Goal: Submit feedback/report problem

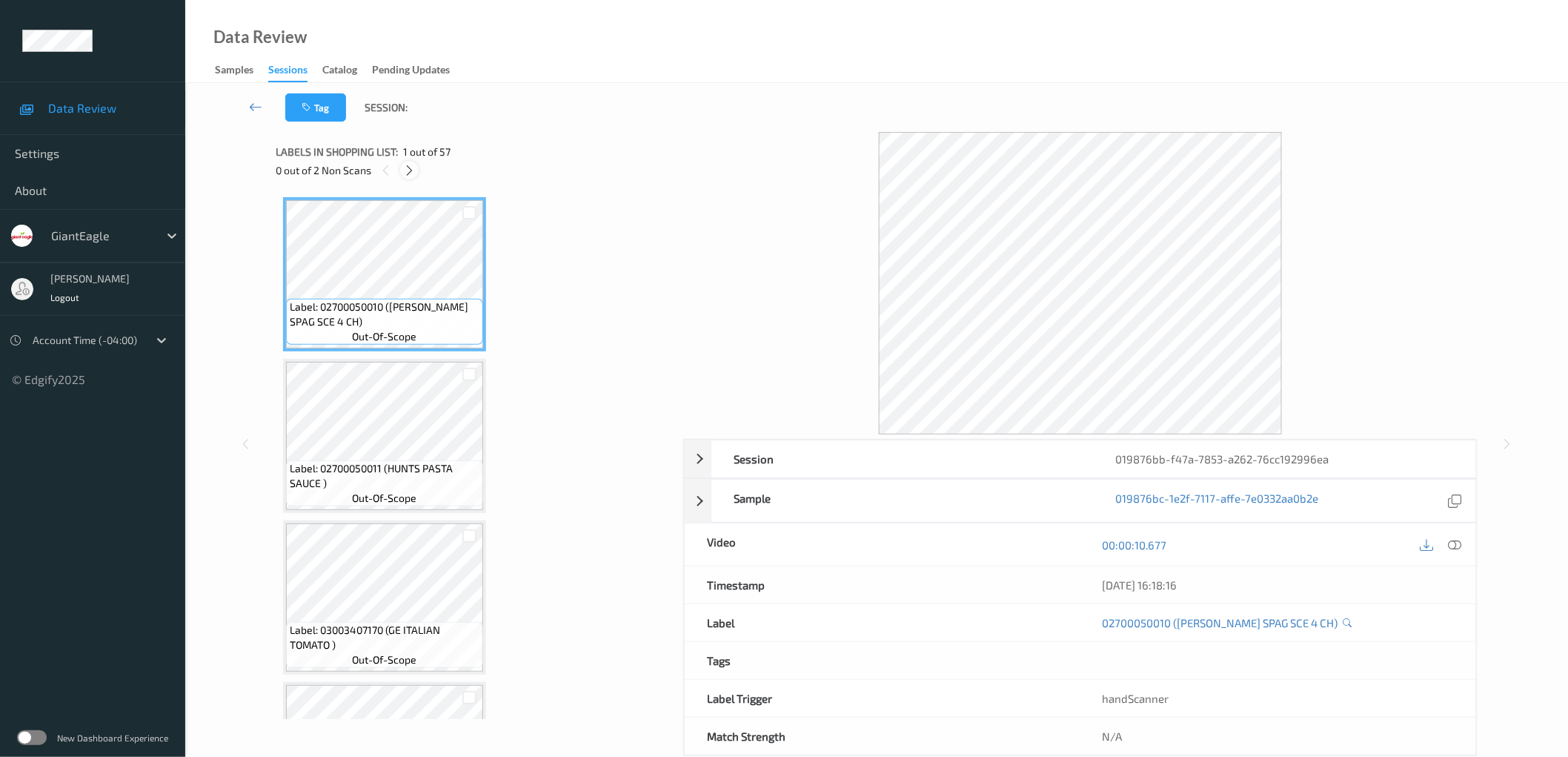
click at [411, 174] on icon at bounding box center [408, 170] width 12 height 13
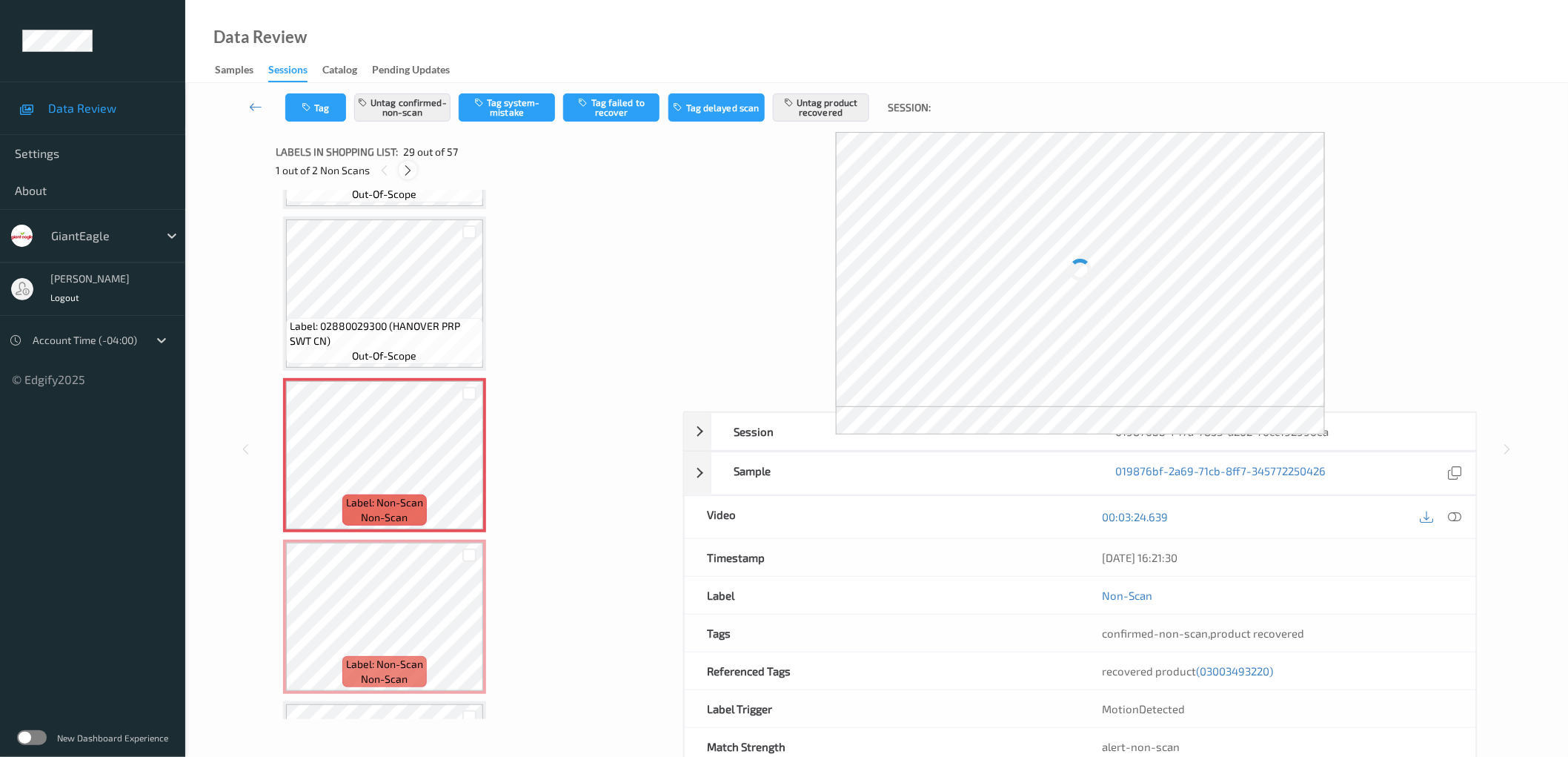
click at [411, 174] on icon at bounding box center [407, 170] width 12 height 13
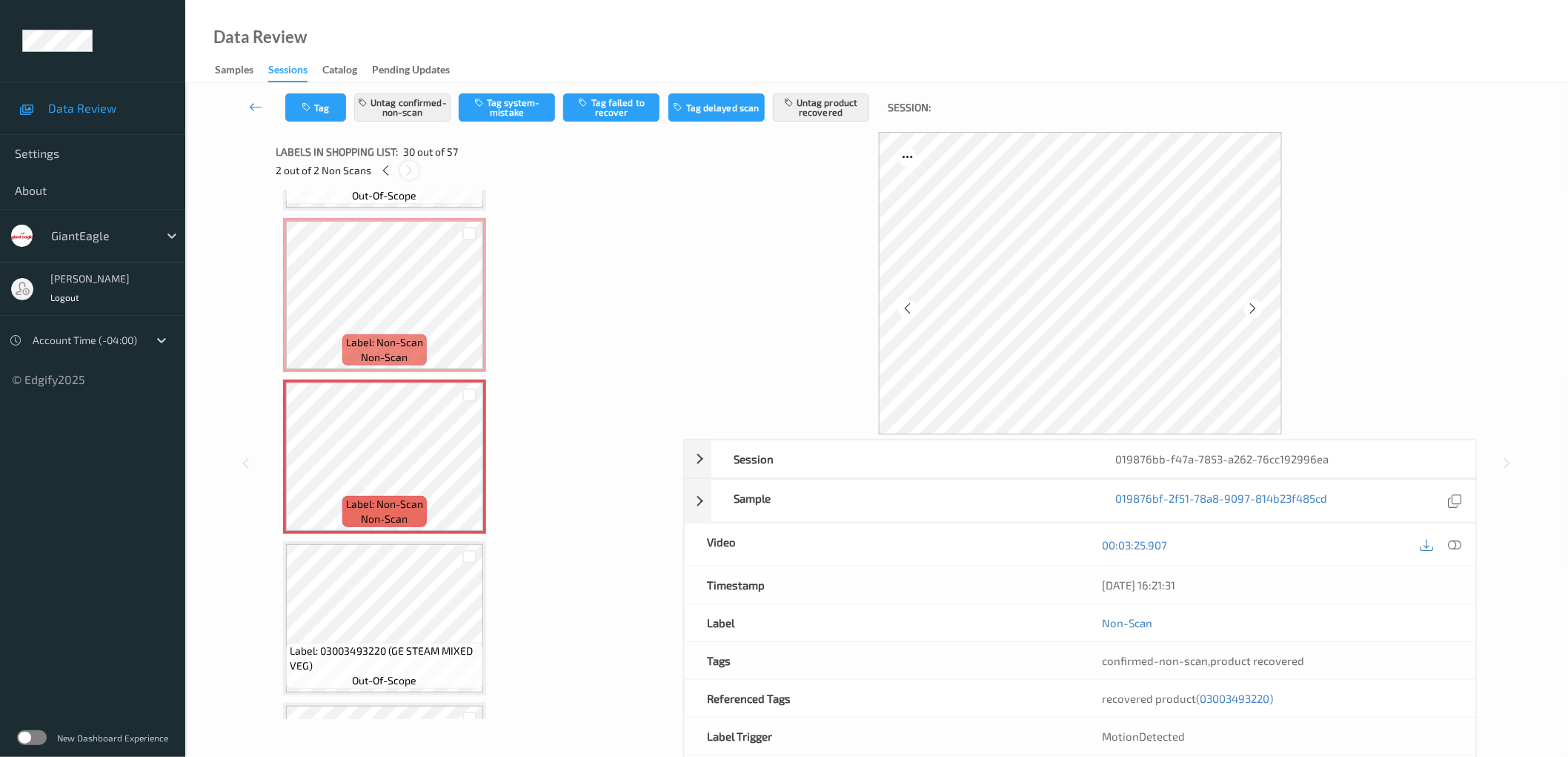
click at [411, 174] on icon at bounding box center [408, 170] width 12 height 13
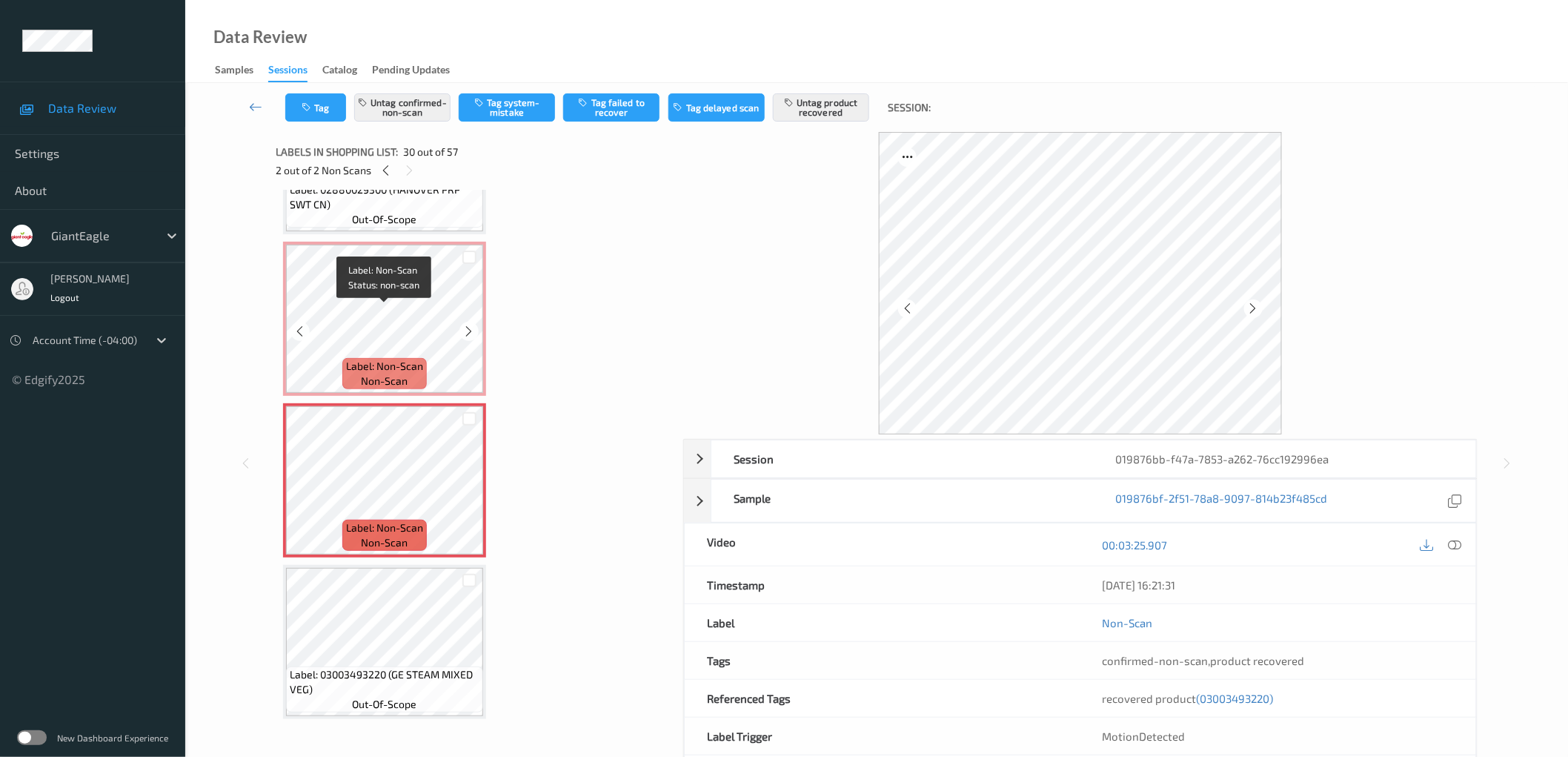
scroll to position [4393, 0]
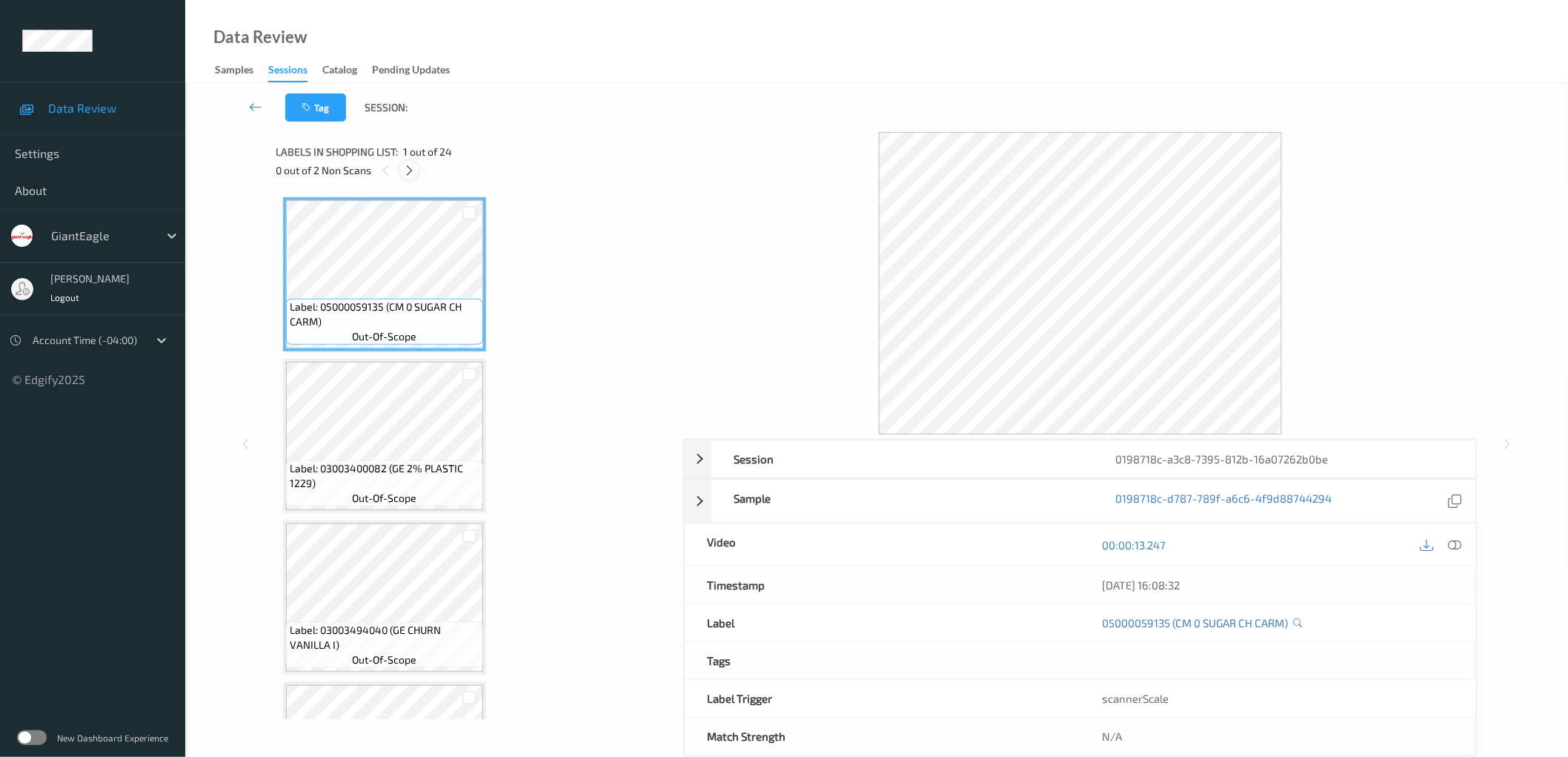
click at [411, 161] on div at bounding box center [409, 170] width 19 height 19
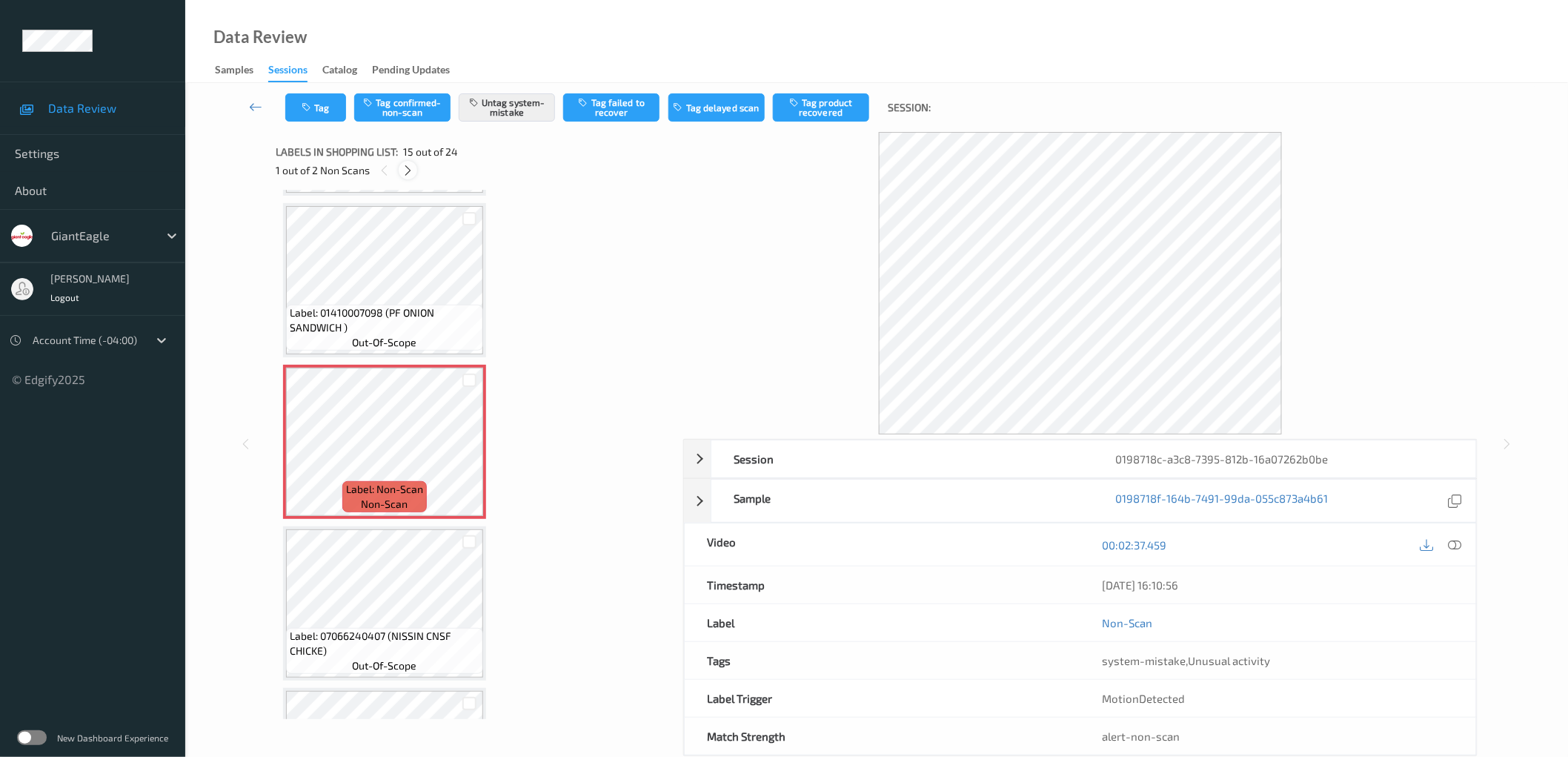
click at [409, 167] on icon at bounding box center [407, 170] width 12 height 13
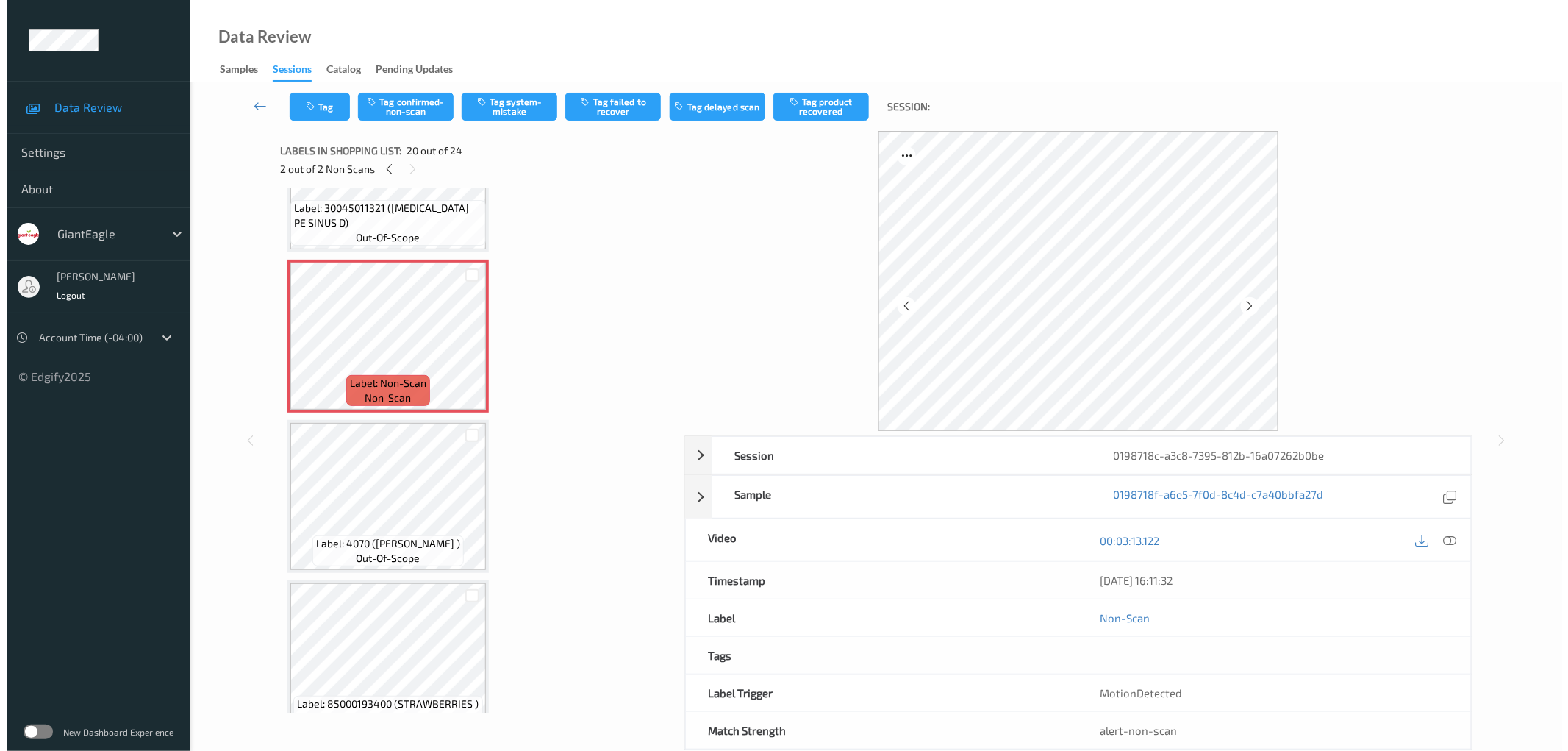
scroll to position [2983, 0]
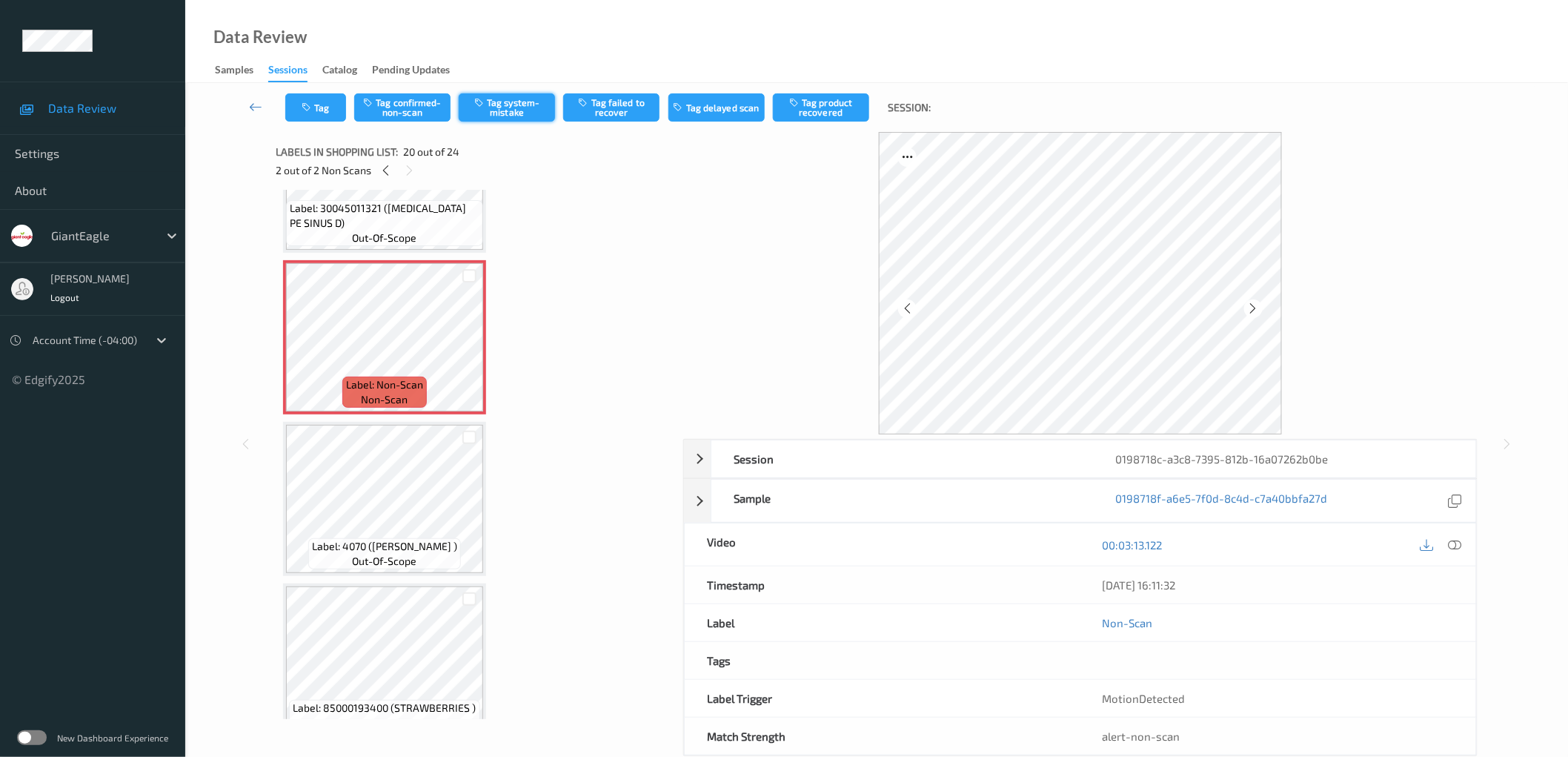
click at [504, 113] on button "Tag system-mistake" at bounding box center [506, 107] width 97 height 28
click at [321, 106] on button "Tag" at bounding box center [315, 107] width 61 height 28
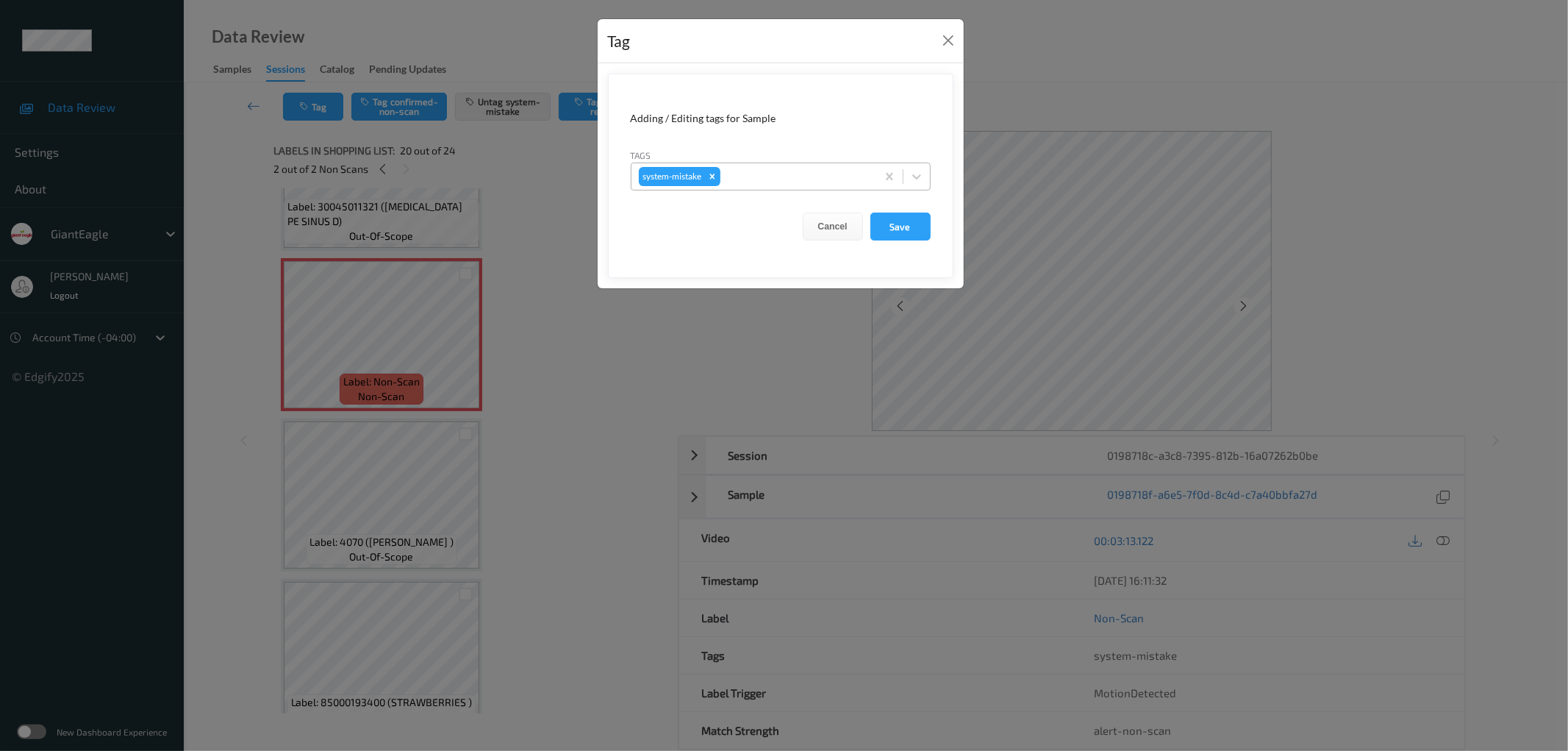
click at [796, 184] on div at bounding box center [796, 176] width 145 height 18
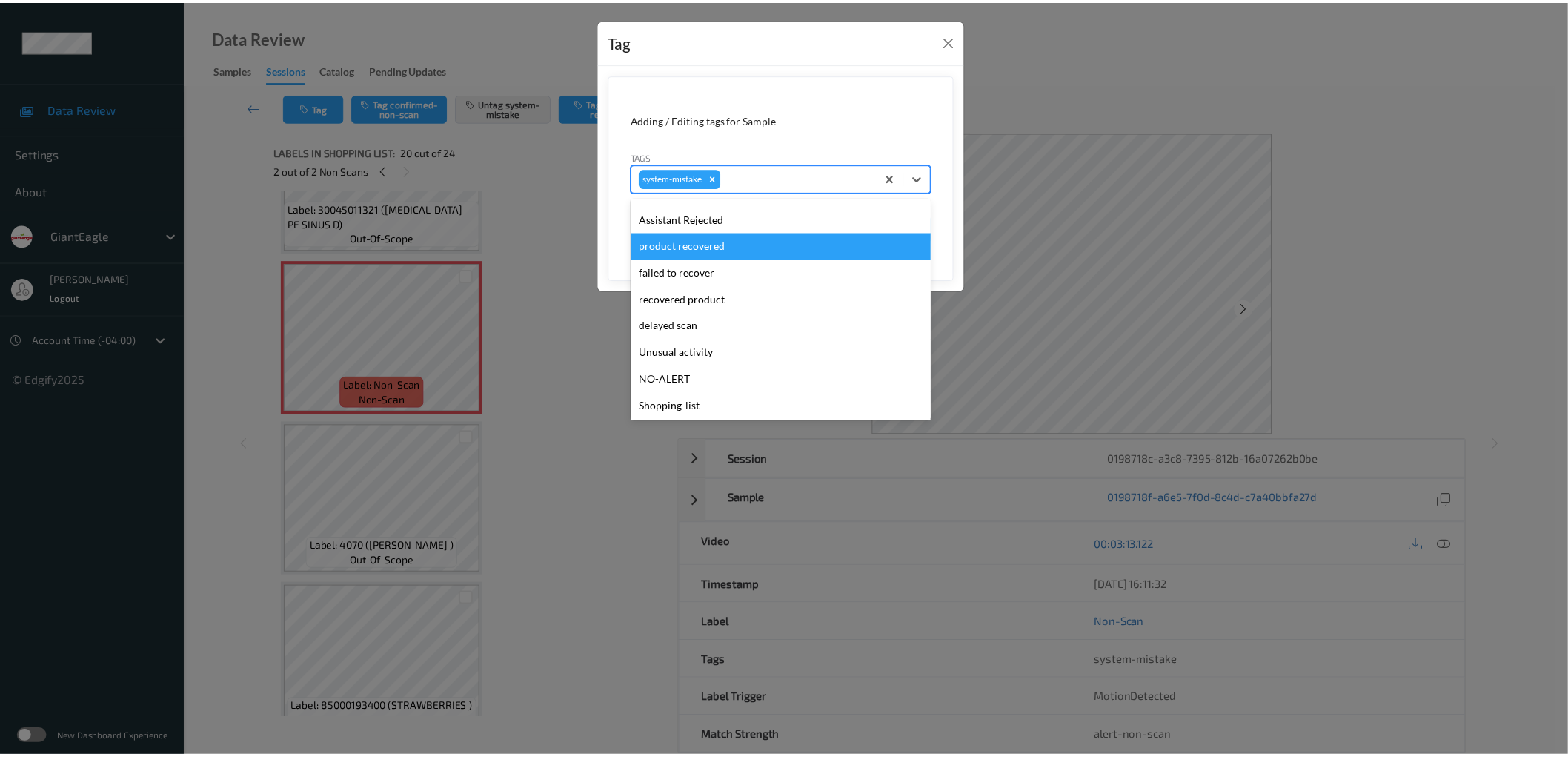
scroll to position [109, 0]
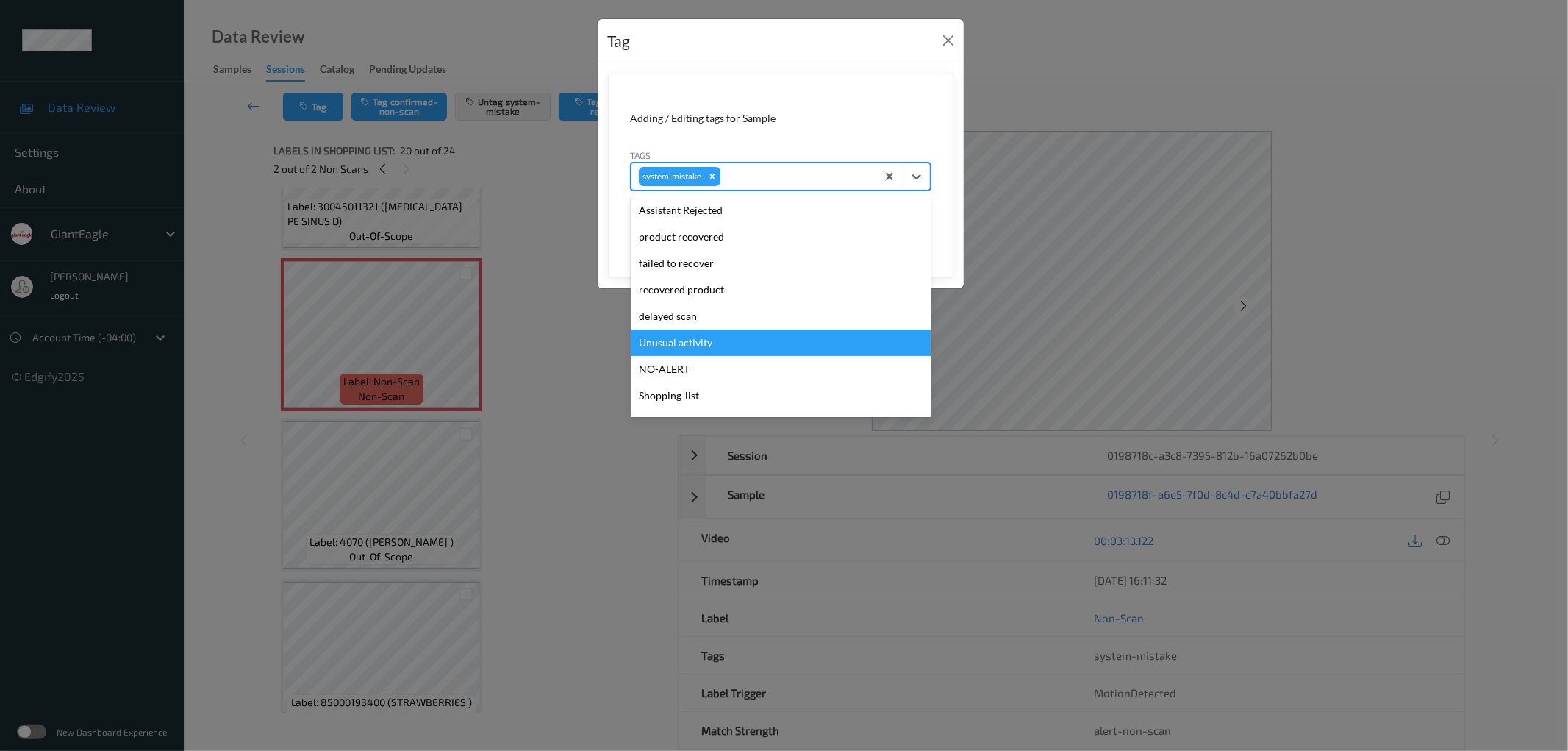
click at [730, 348] on div "Unusual activity" at bounding box center [781, 342] width 300 height 26
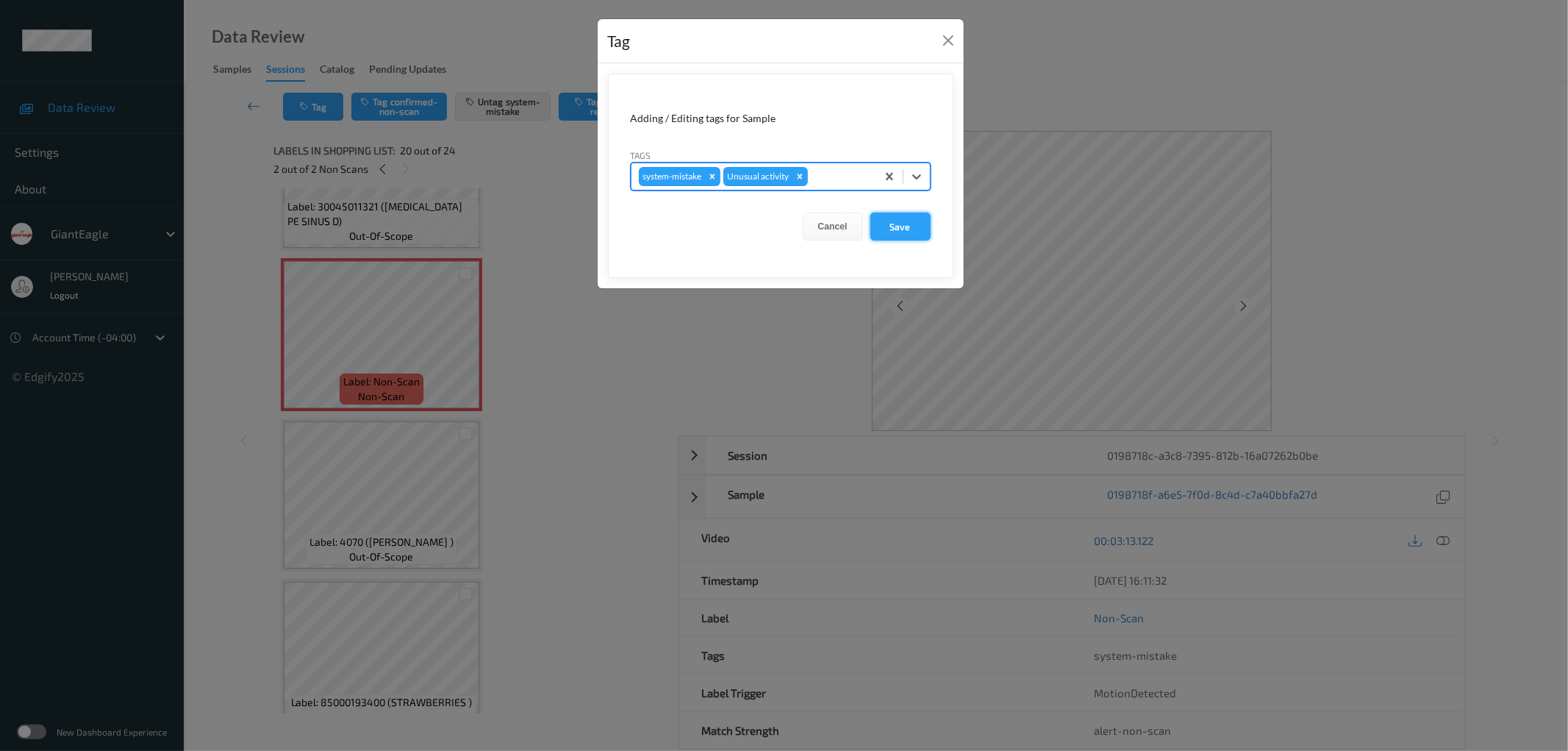
click at [901, 237] on button "Save" at bounding box center [900, 226] width 61 height 28
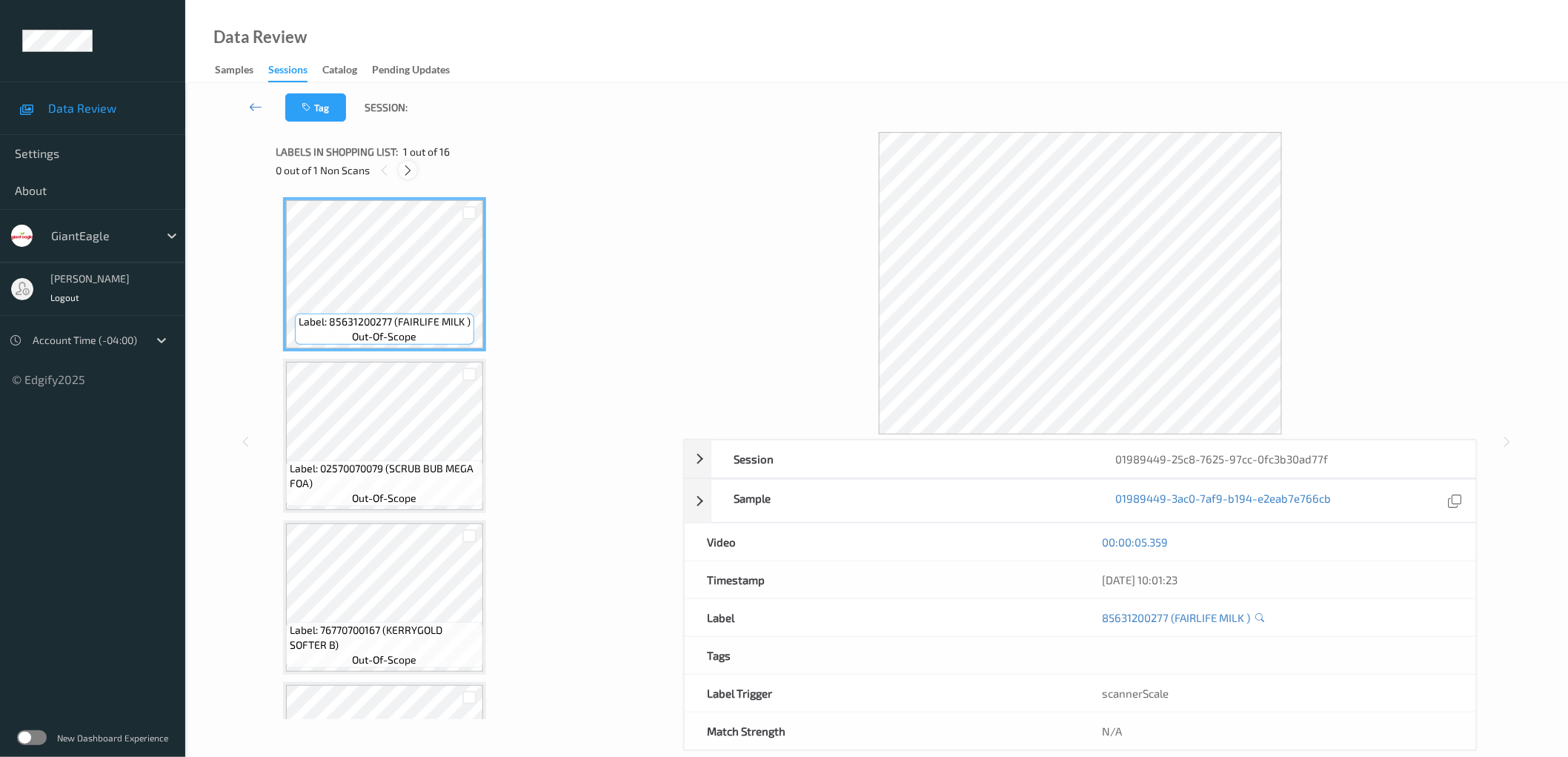
click at [400, 171] on div at bounding box center [408, 170] width 19 height 19
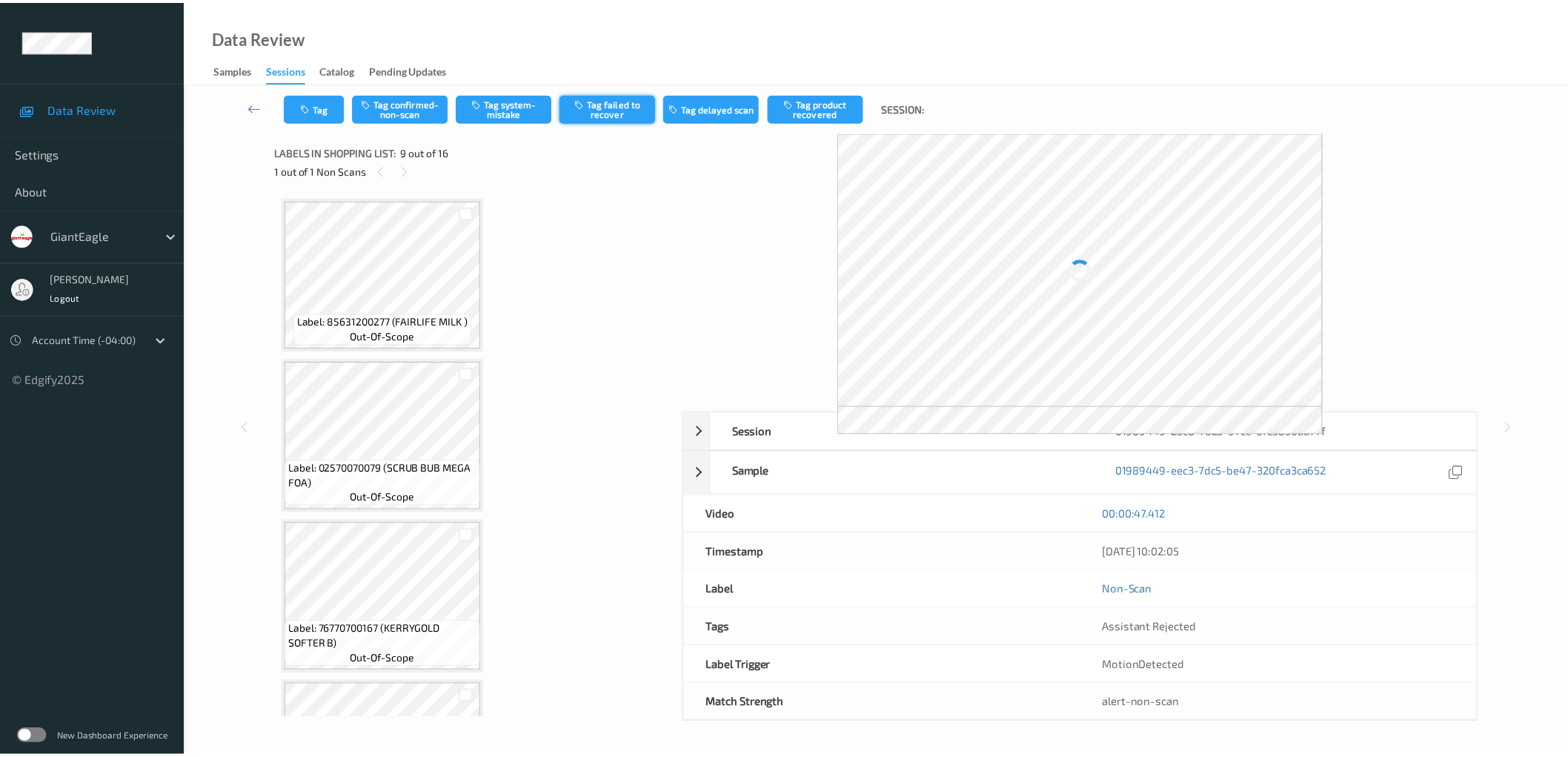
scroll to position [1131, 0]
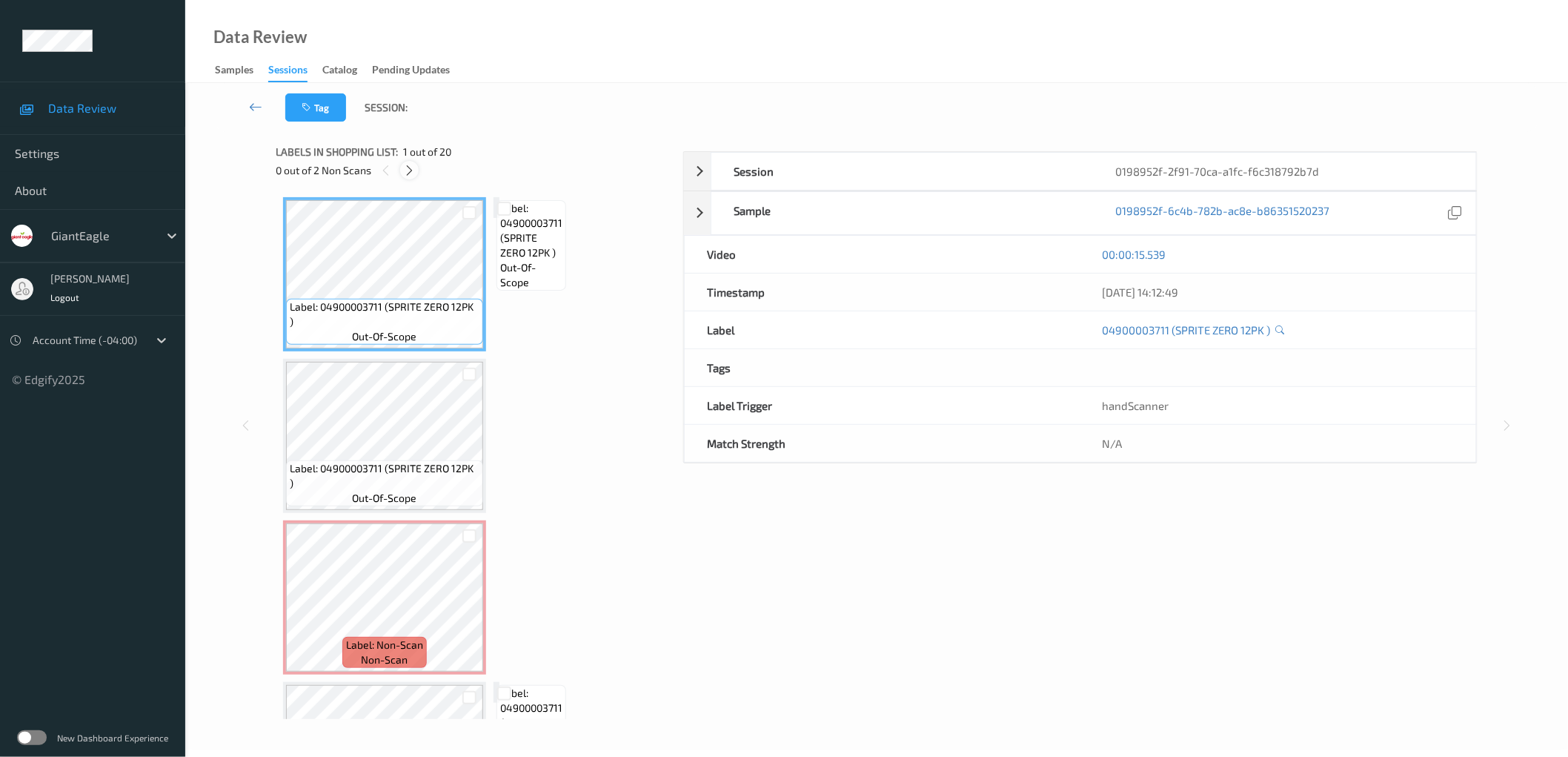
click at [409, 173] on icon at bounding box center [408, 170] width 12 height 13
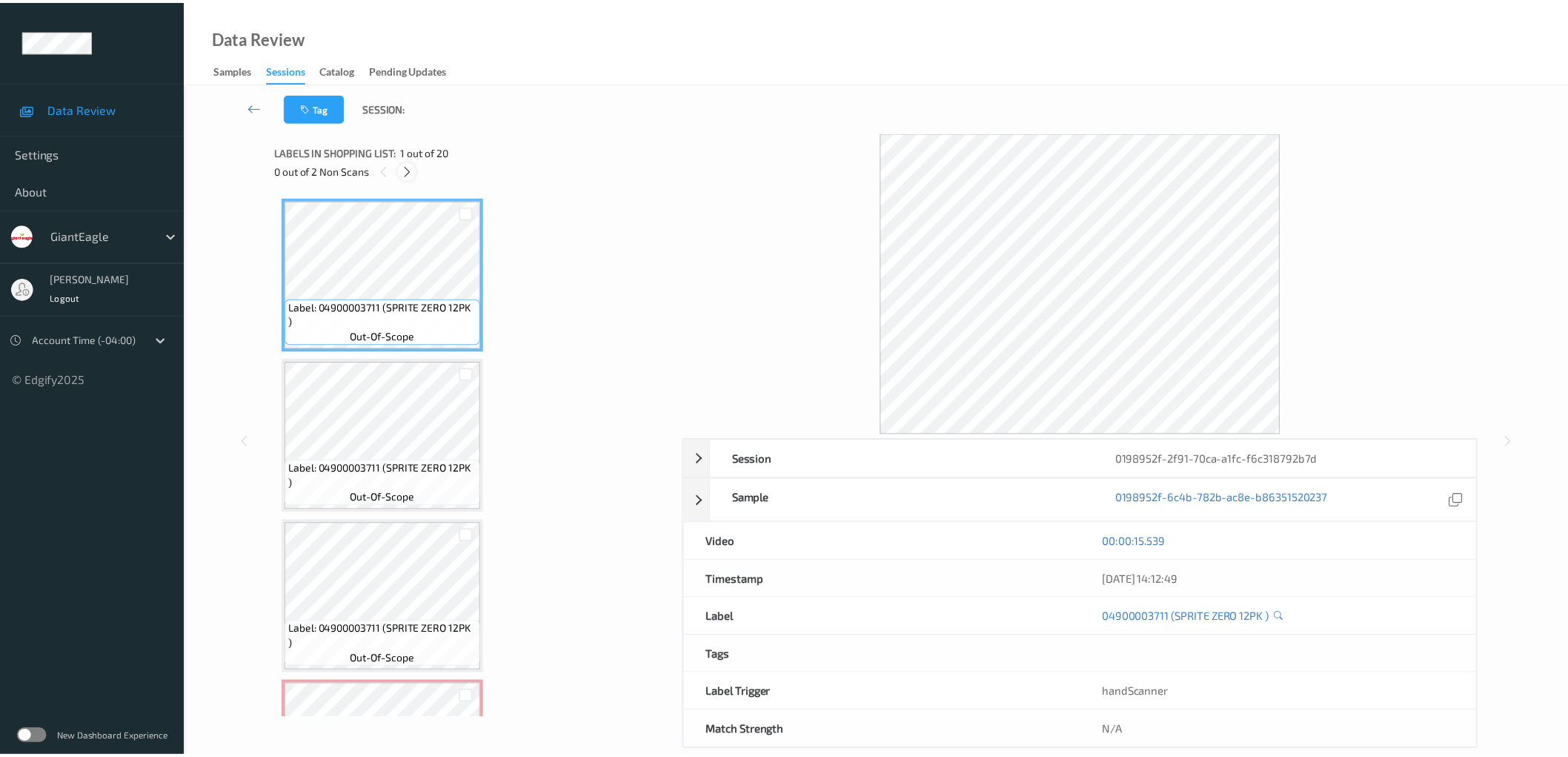
scroll to position [329, 0]
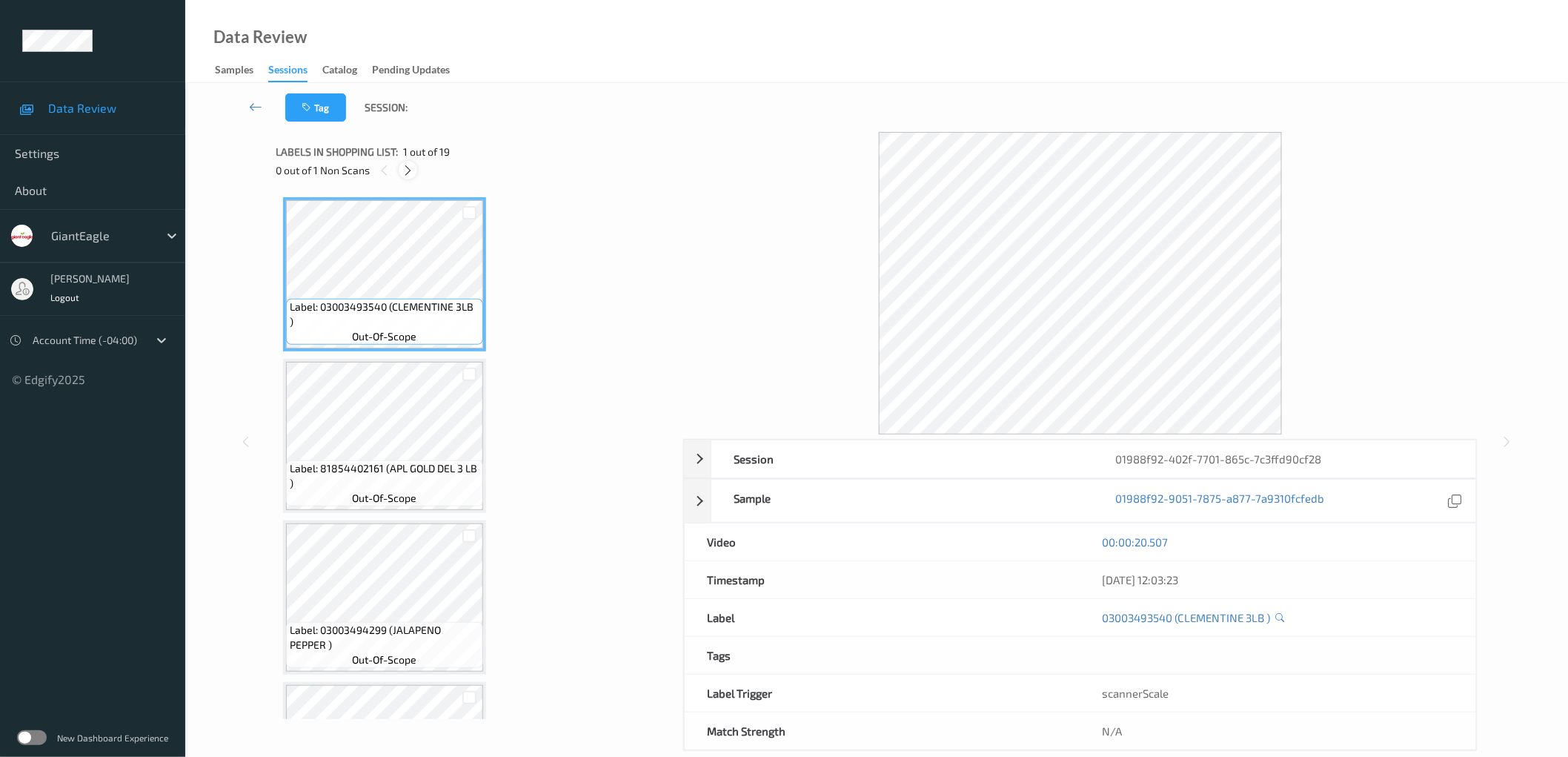
click at [405, 167] on icon at bounding box center [407, 170] width 12 height 13
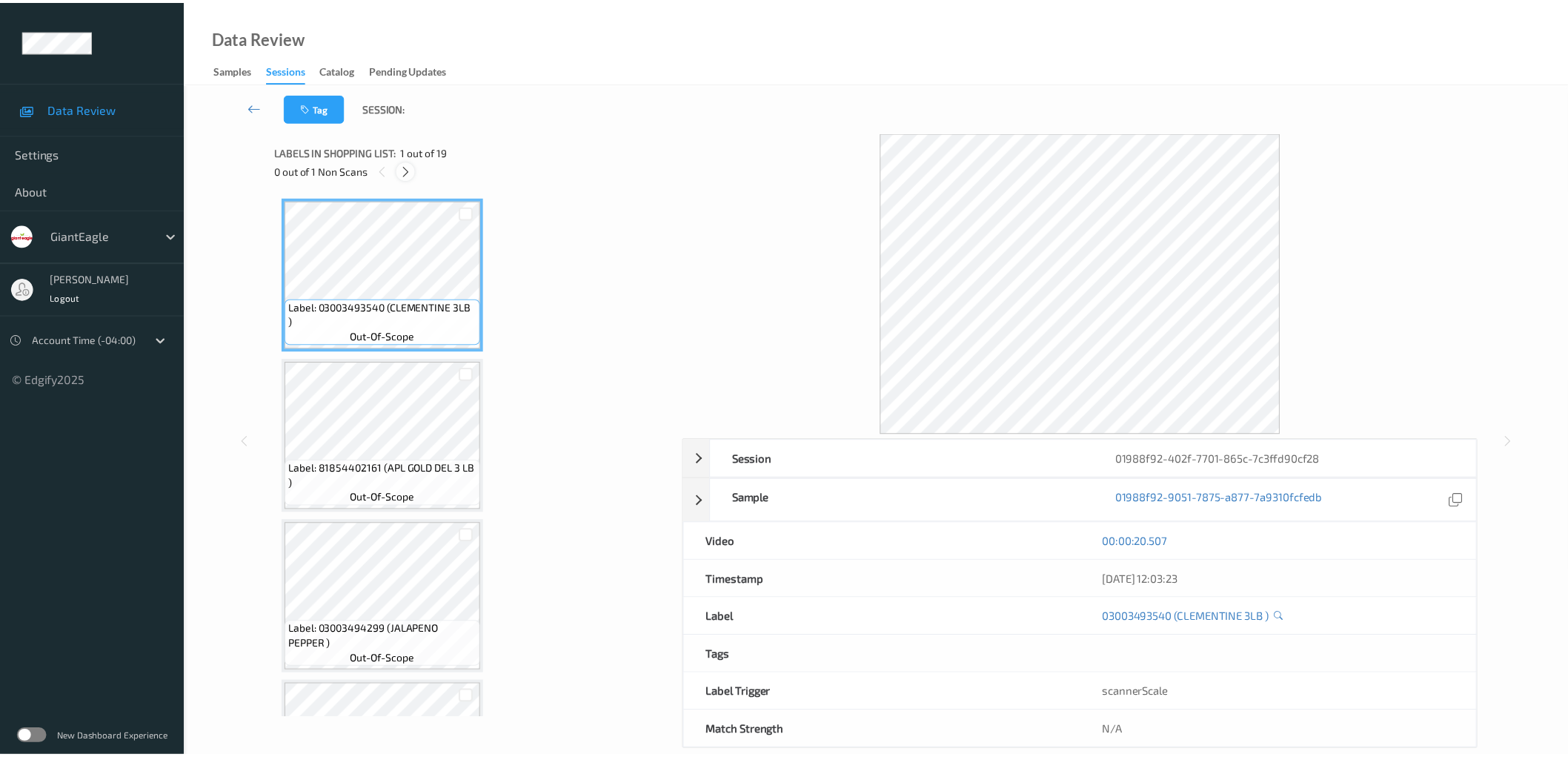
scroll to position [489, 0]
